Goal: Task Accomplishment & Management: Complete application form

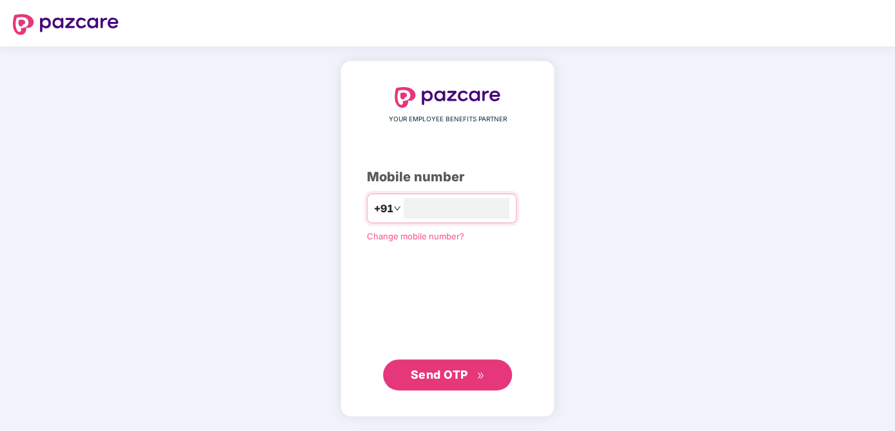
type input "**********"
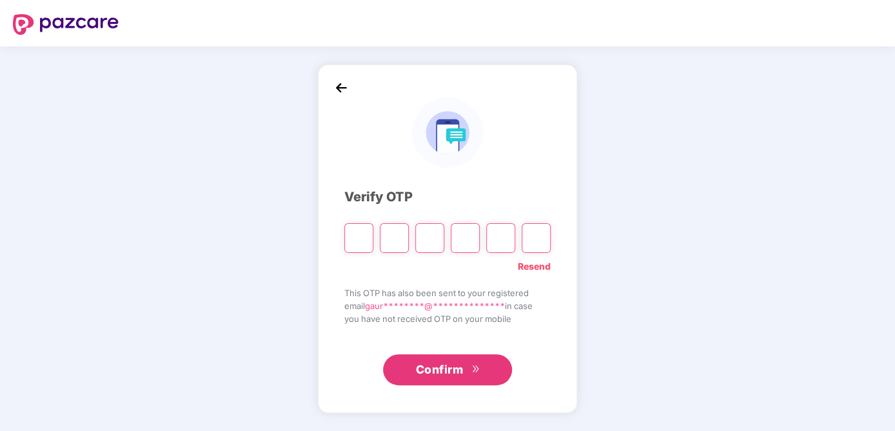
type input "*"
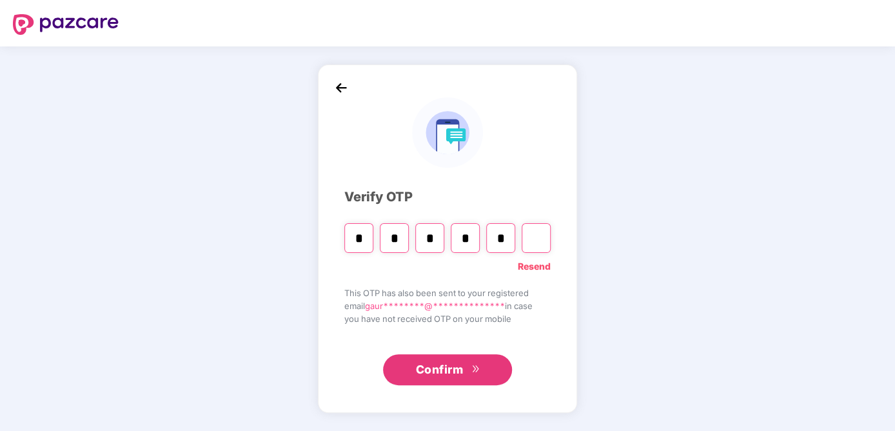
type input "*"
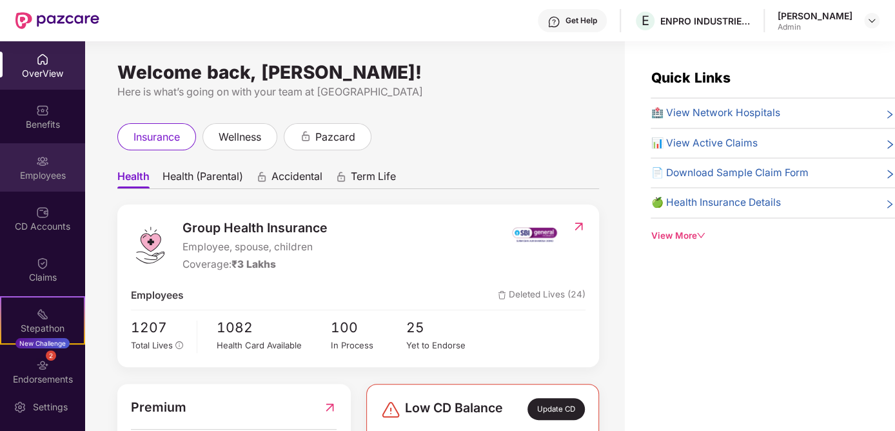
click at [46, 167] on div "Employees" at bounding box center [42, 167] width 85 height 48
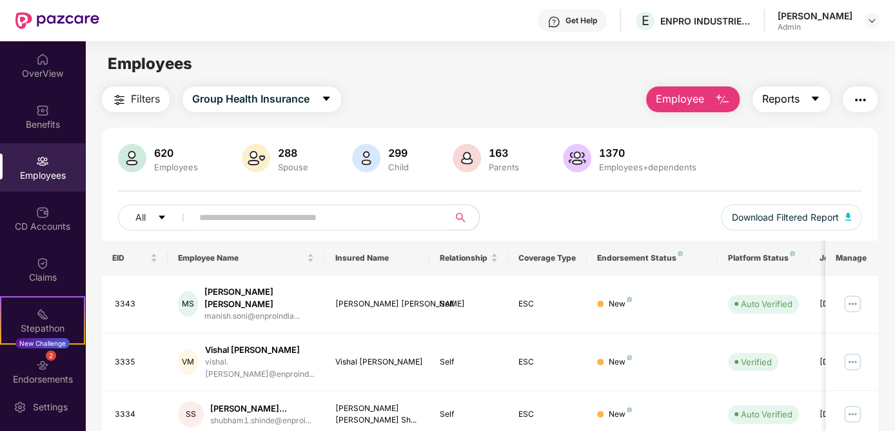
click at [817, 101] on icon "caret-down" at bounding box center [815, 99] width 10 height 10
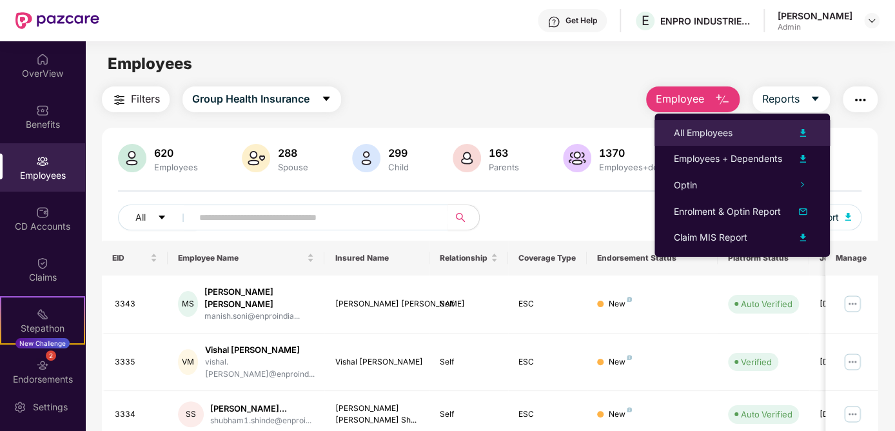
click at [730, 133] on div "All Employees" at bounding box center [703, 133] width 59 height 14
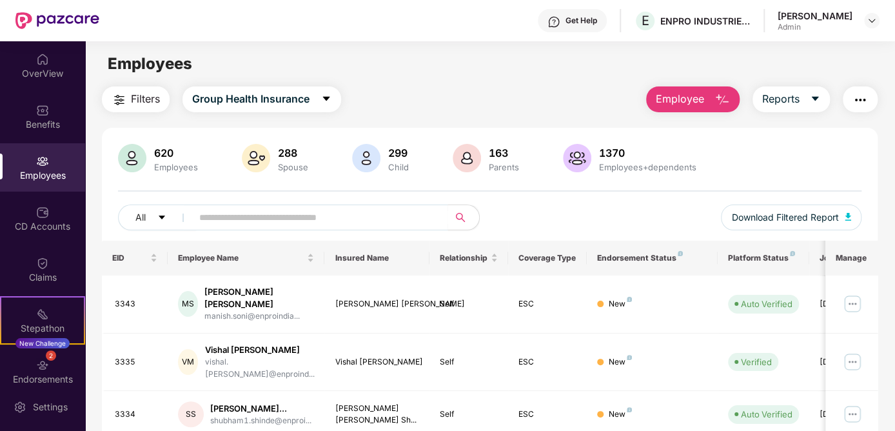
click at [773, 98] on span "Reports" at bounding box center [780, 99] width 37 height 16
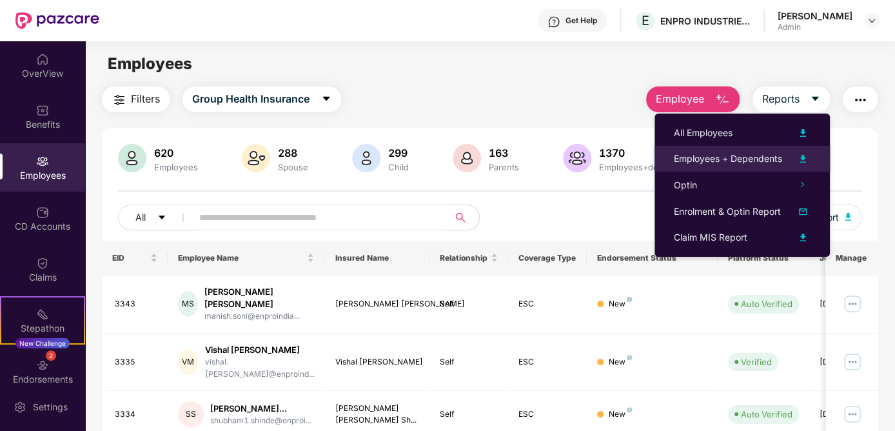
click at [754, 159] on div "Employees + Dependents" at bounding box center [728, 159] width 108 height 14
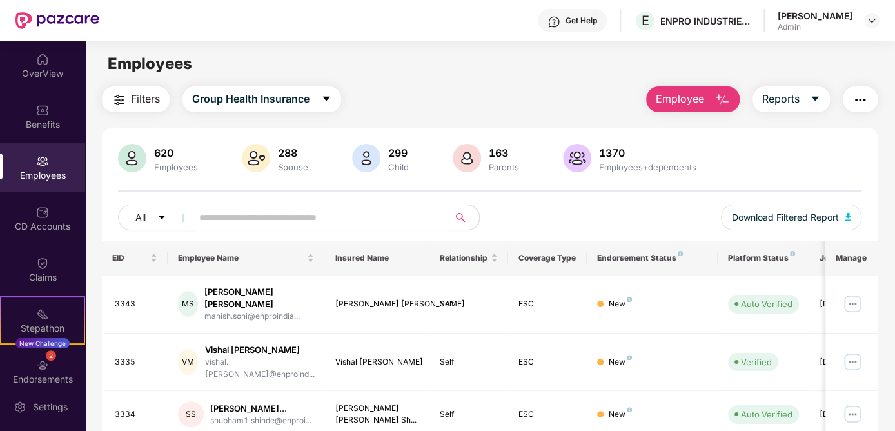
click at [858, 57] on div "Employees" at bounding box center [490, 64] width 810 height 25
click at [837, 22] on div "Admin" at bounding box center [815, 27] width 75 height 10
click at [869, 19] on img at bounding box center [872, 20] width 10 height 10
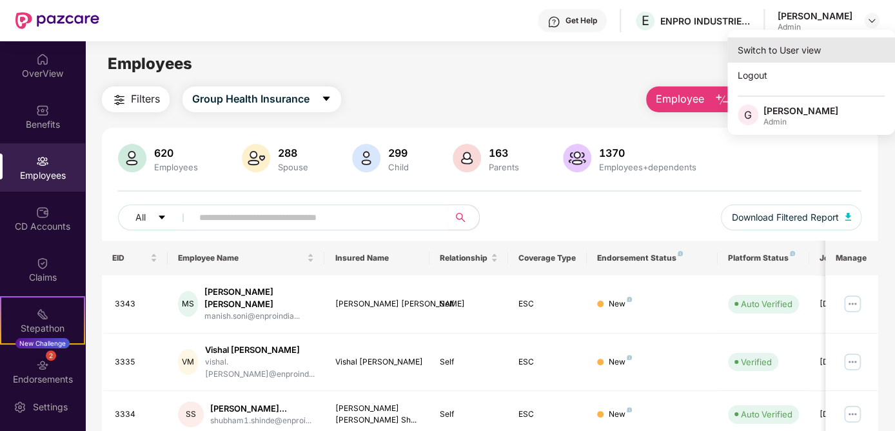
click at [785, 40] on div "Switch to User view" at bounding box center [812, 49] width 168 height 25
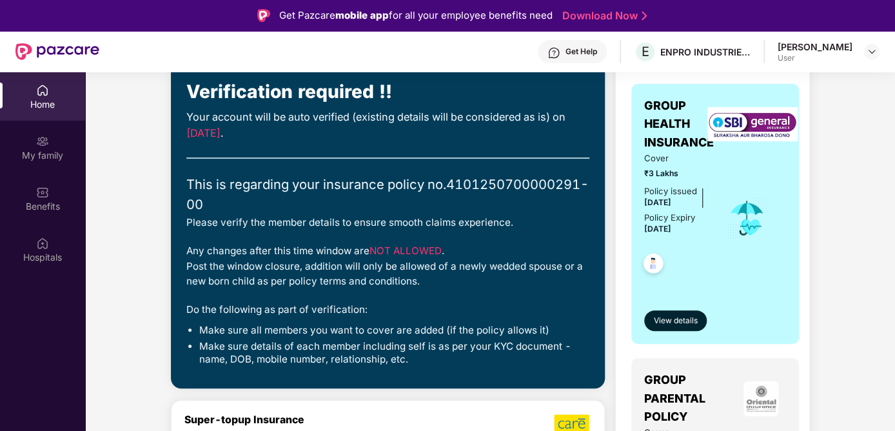
scroll to position [64, 0]
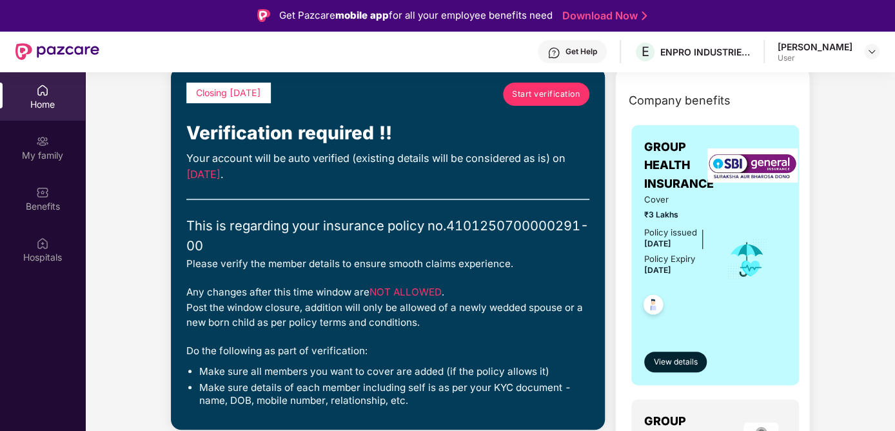
click at [541, 92] on span "Start verification" at bounding box center [546, 94] width 68 height 13
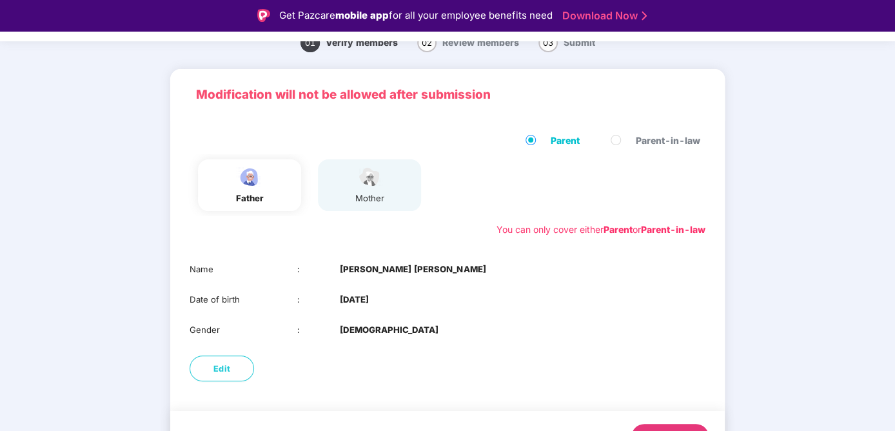
scroll to position [84, 0]
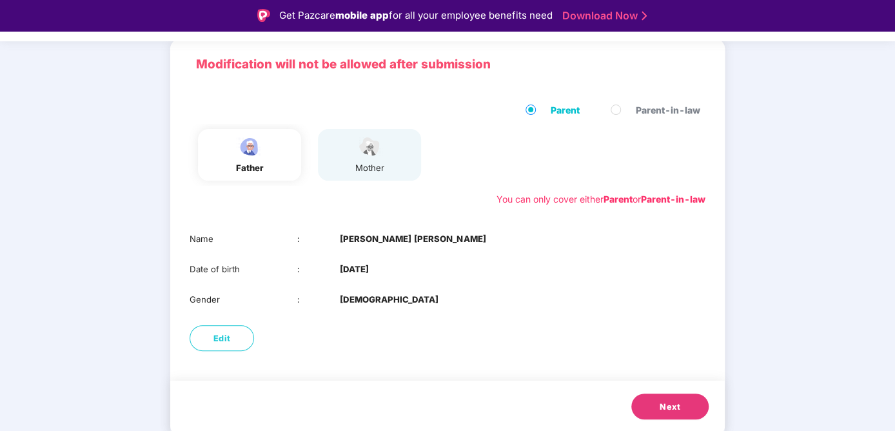
click at [667, 405] on span "Next" at bounding box center [670, 407] width 21 height 13
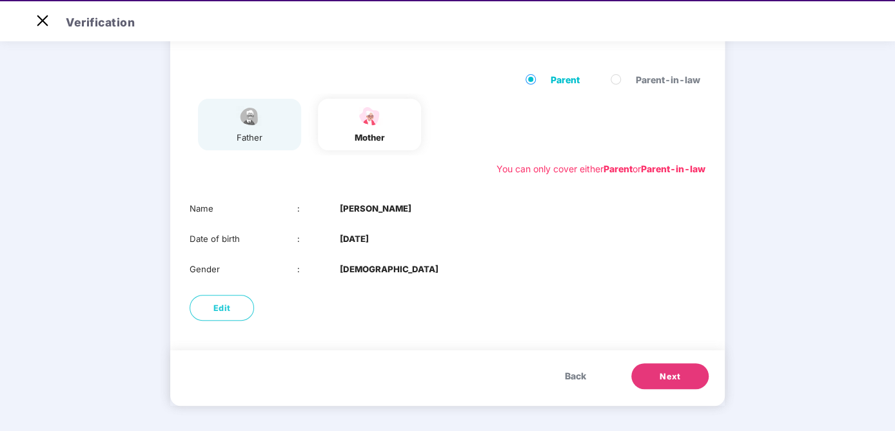
click at [673, 375] on span "Next" at bounding box center [670, 376] width 21 height 13
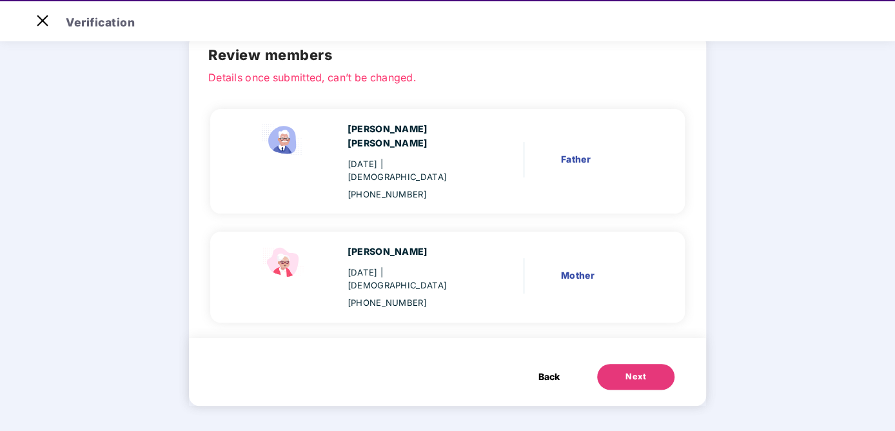
scroll to position [49, 0]
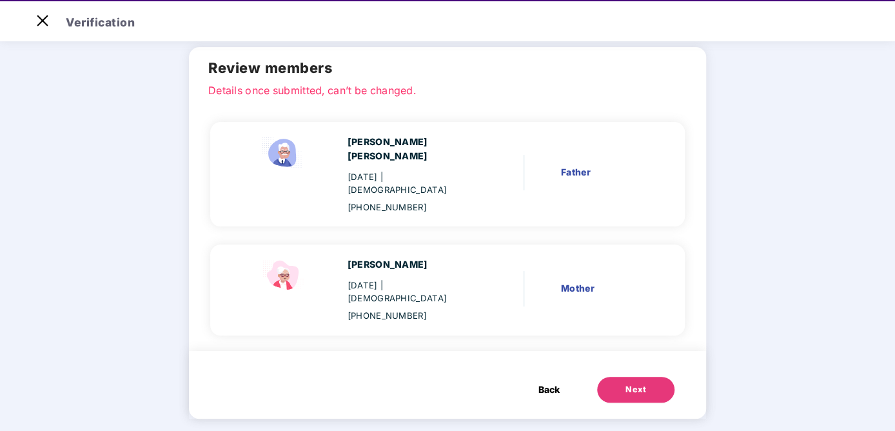
click at [641, 383] on div "Next" at bounding box center [636, 389] width 21 height 13
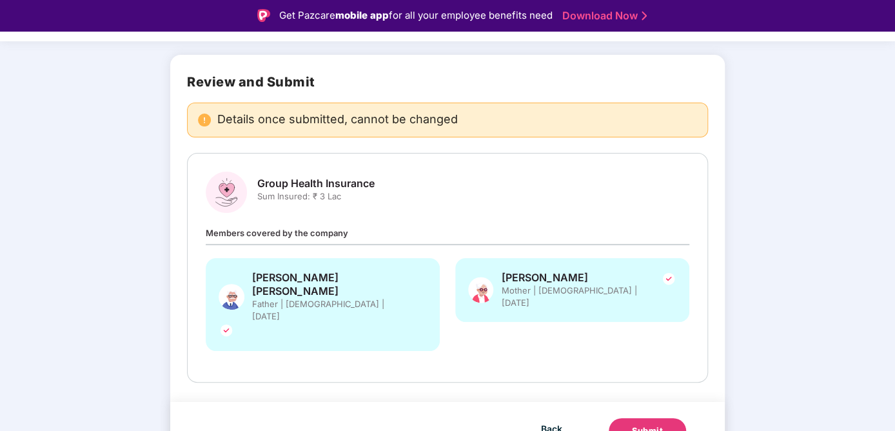
scroll to position [82, 0]
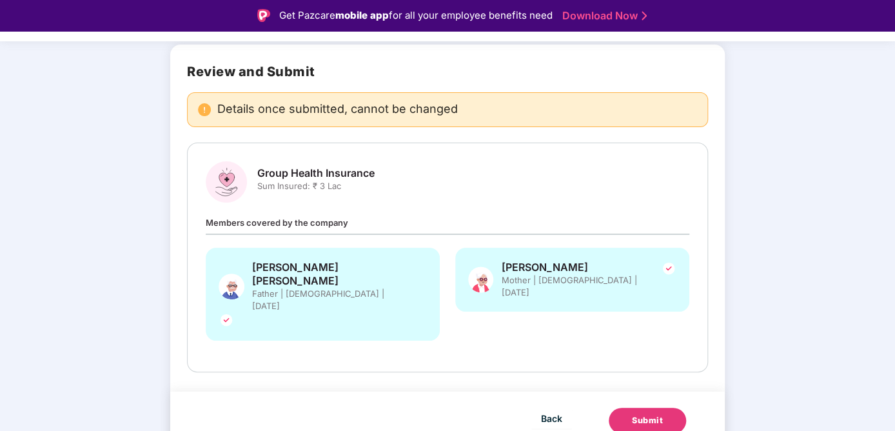
click at [673, 408] on button "Submit" at bounding box center [647, 421] width 77 height 26
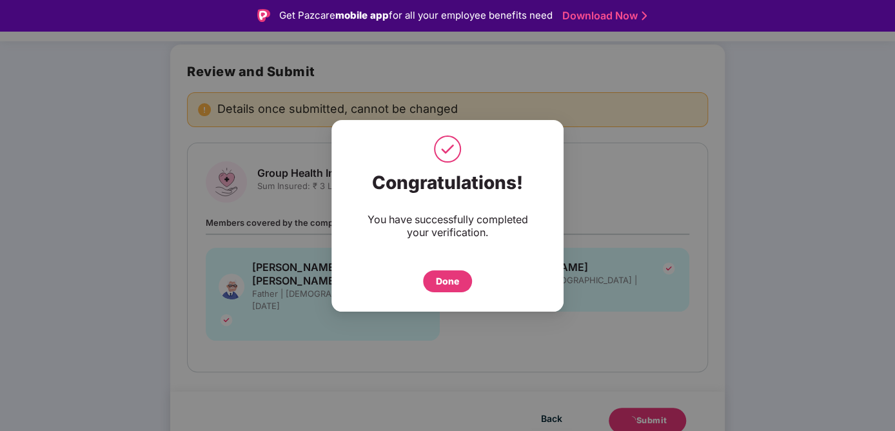
click at [437, 285] on div "Done" at bounding box center [447, 281] width 23 height 14
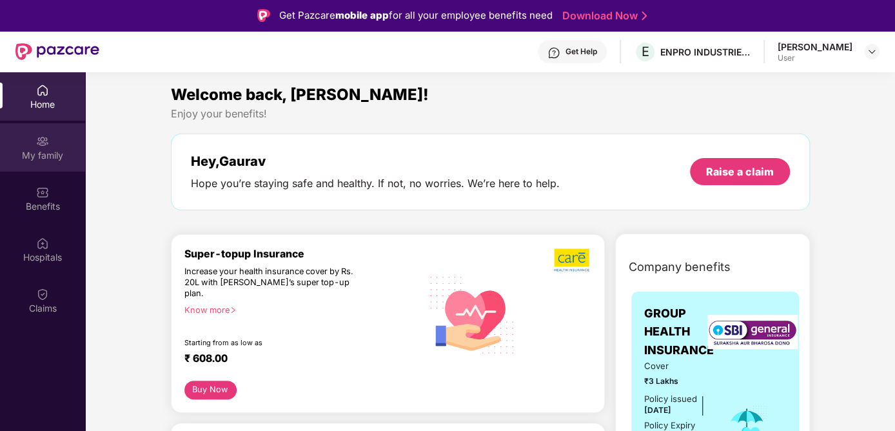
click at [41, 138] on img at bounding box center [42, 141] width 13 height 13
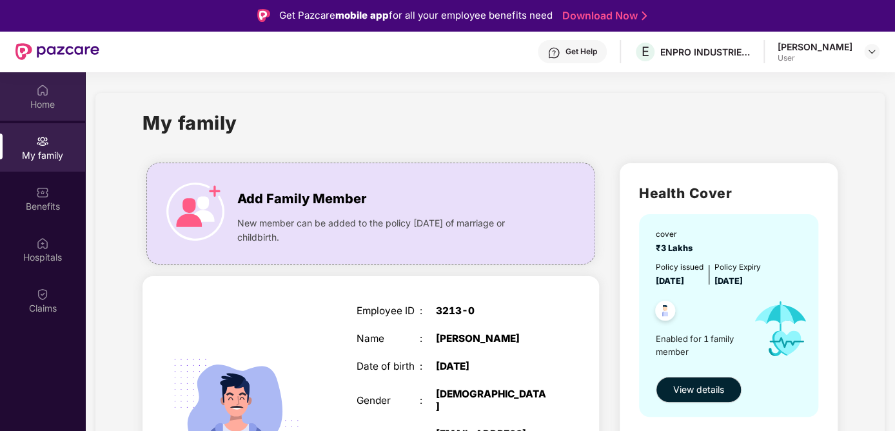
click at [32, 91] on div "Home" at bounding box center [42, 96] width 85 height 48
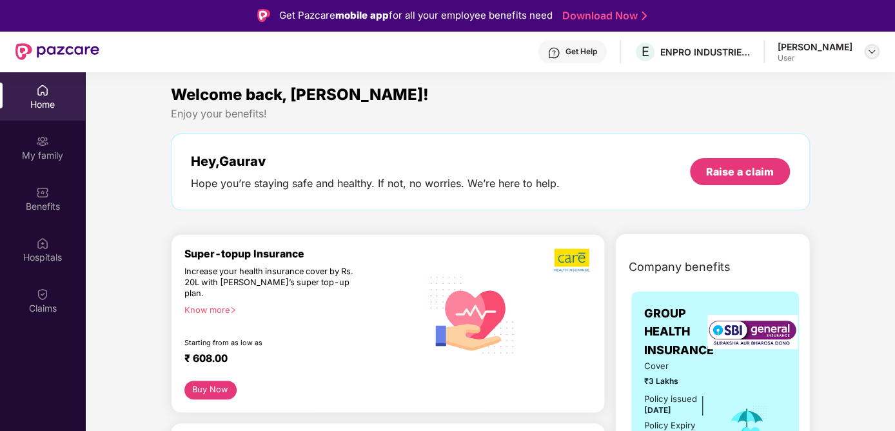
click at [874, 52] on img at bounding box center [872, 51] width 10 height 10
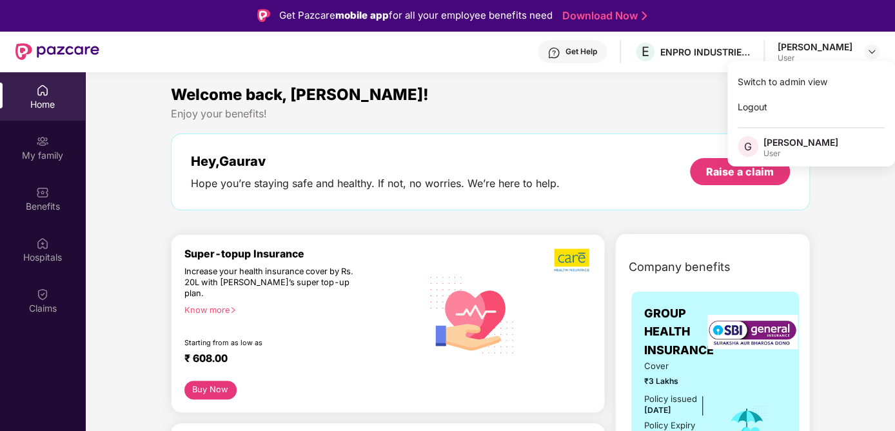
click at [537, 109] on div "Enjoy your benefits!" at bounding box center [490, 114] width 639 height 14
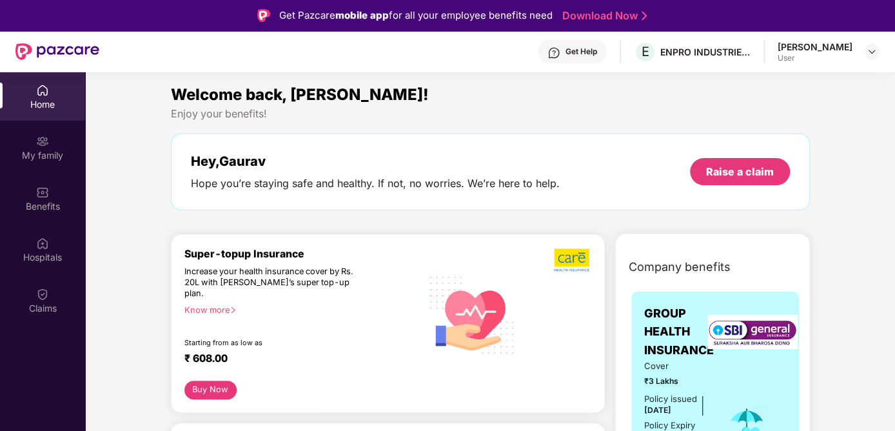
click at [568, 52] on div "Get Help" at bounding box center [582, 51] width 32 height 10
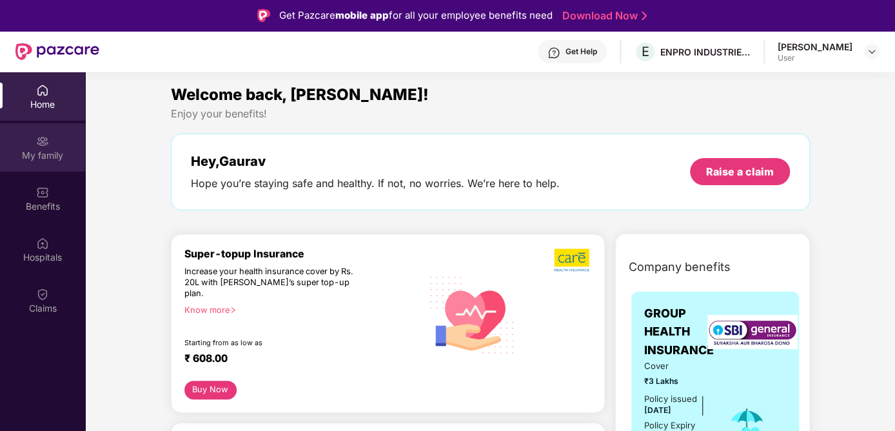
click at [37, 146] on img at bounding box center [42, 141] width 13 height 13
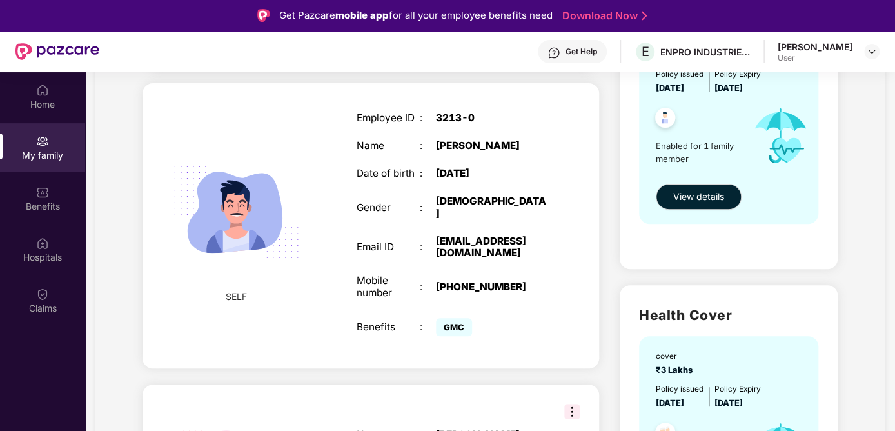
scroll to position [194, 0]
click at [874, 52] on img at bounding box center [872, 51] width 10 height 10
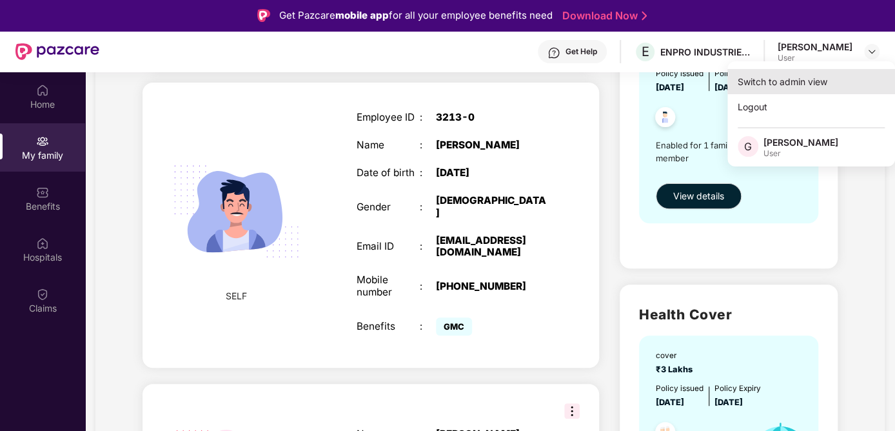
click at [790, 80] on div "Switch to admin view" at bounding box center [812, 81] width 168 height 25
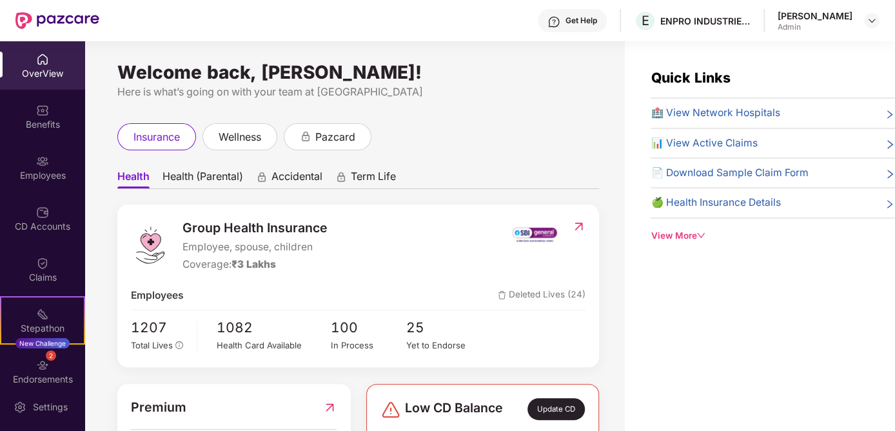
scroll to position [0, 0]
